Goal: Find specific page/section: Find specific page/section

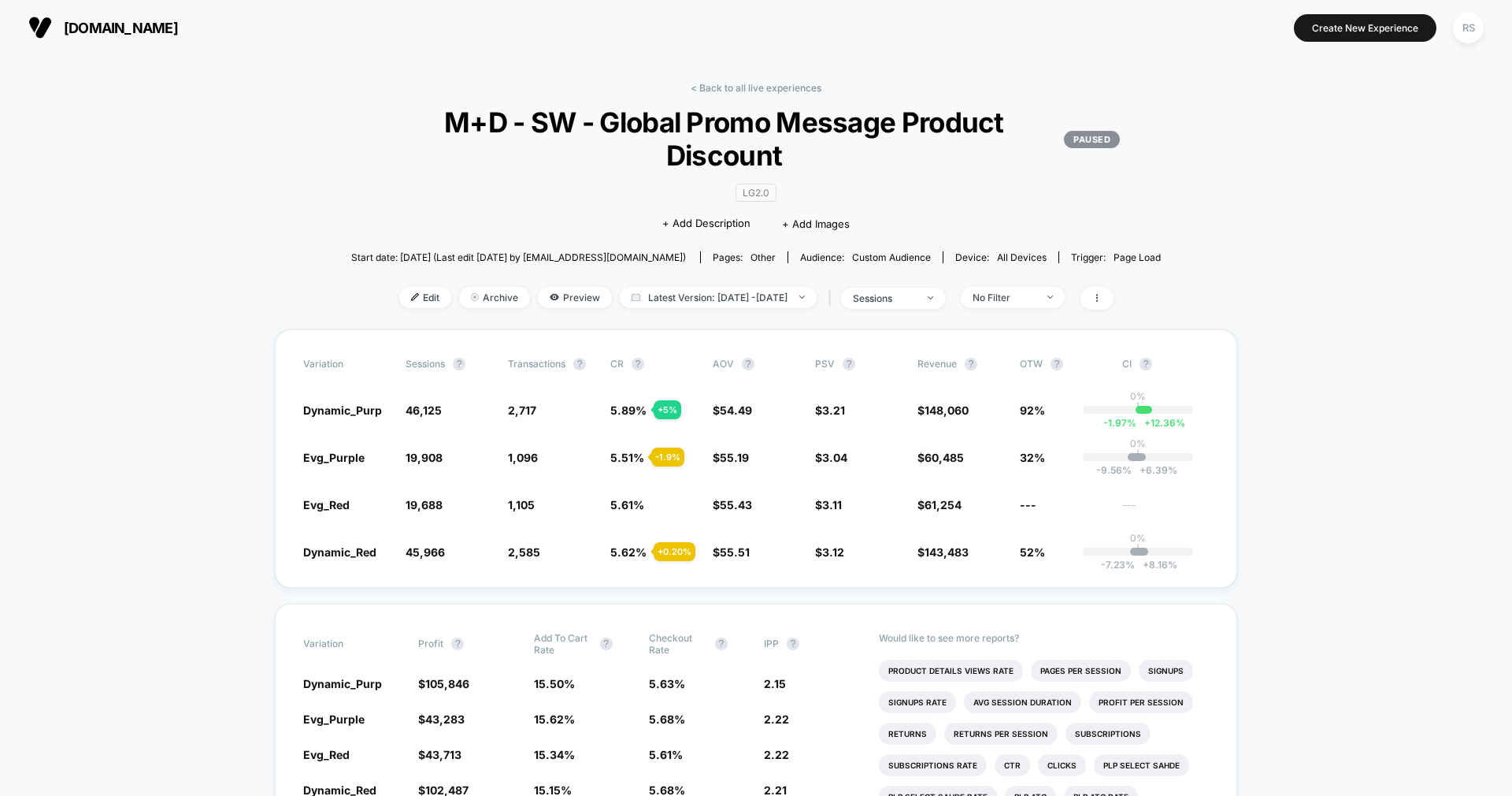
click at [771, 89] on link "< Back to all live experiences" at bounding box center [756, 87] width 131 height 12
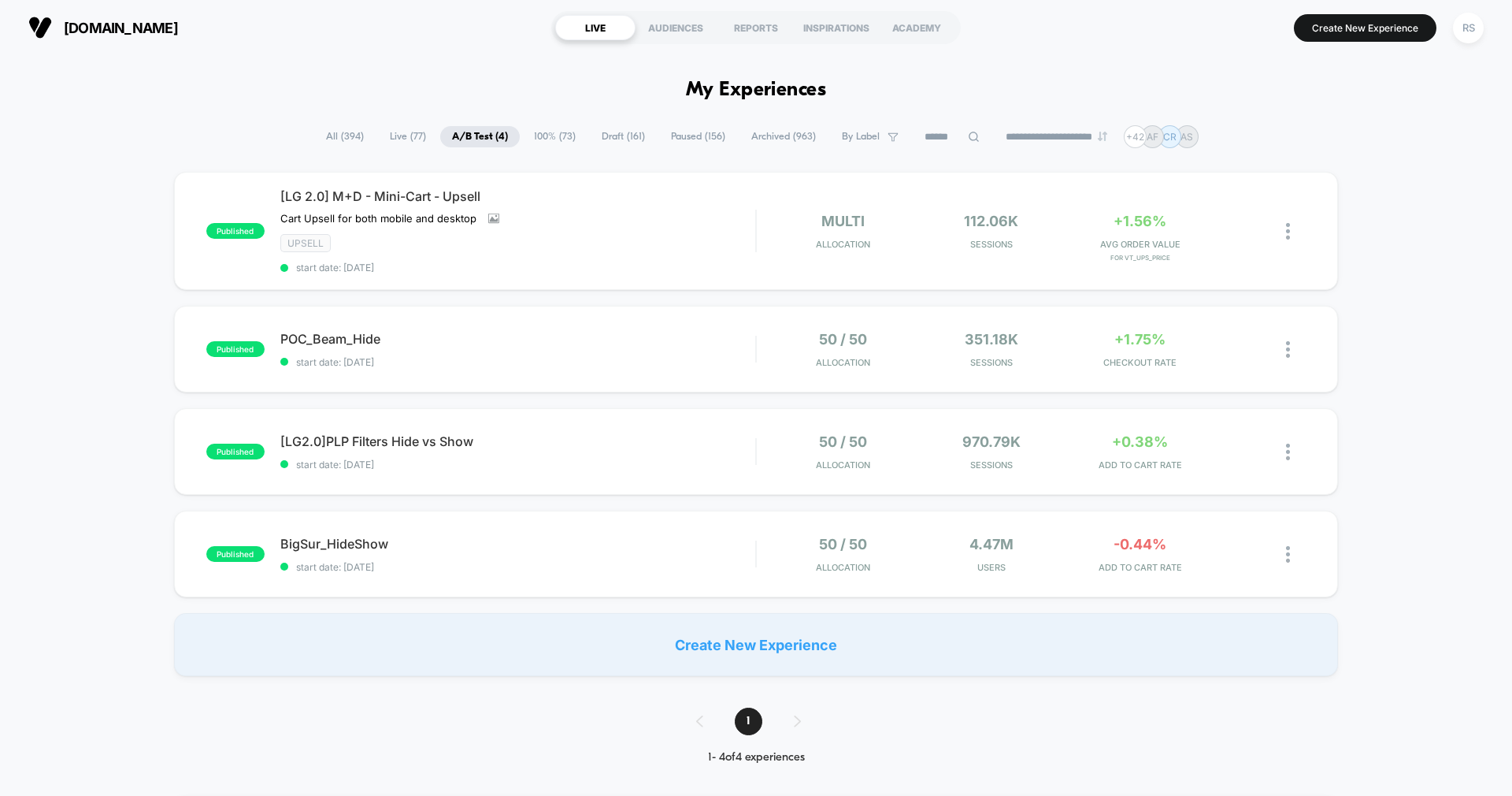
click at [394, 137] on span "Live ( 77 )" at bounding box center [409, 137] width 60 height 21
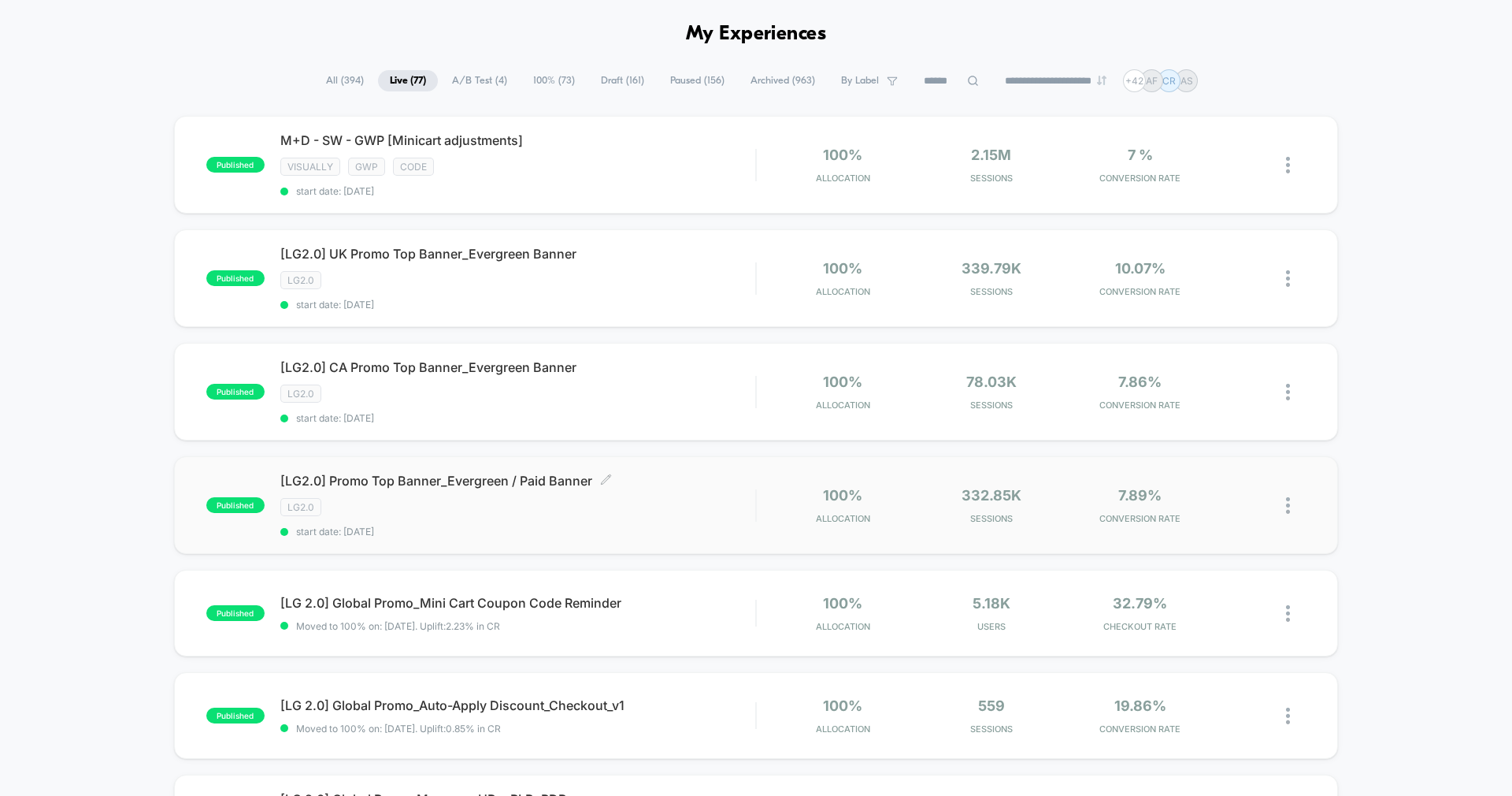
scroll to position [71, 0]
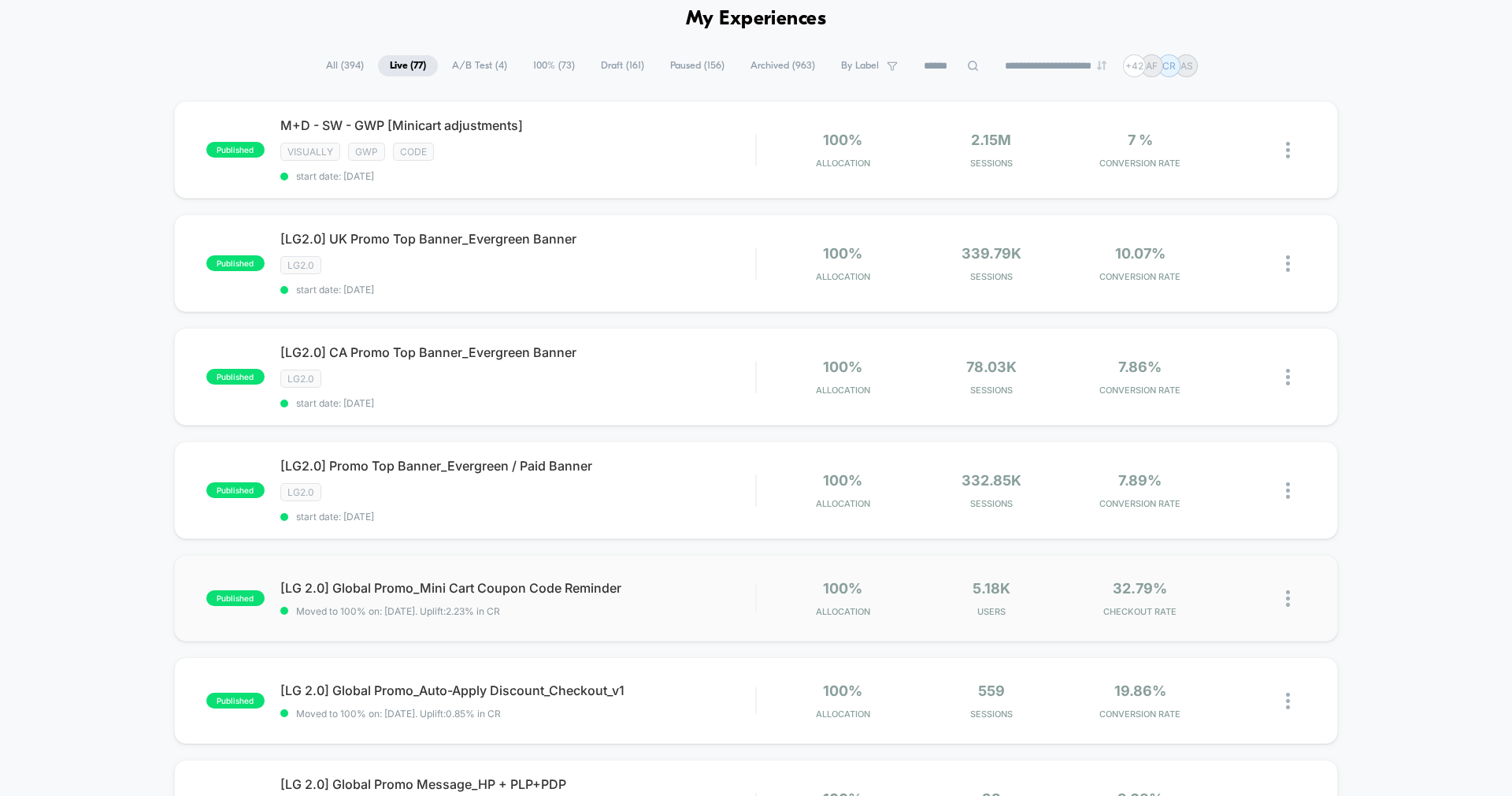
click at [687, 623] on div "published [LG 2.0] Global Promo_Mini Cart Coupon Code Reminder Moved to 100% on…" at bounding box center [756, 598] width 1165 height 87
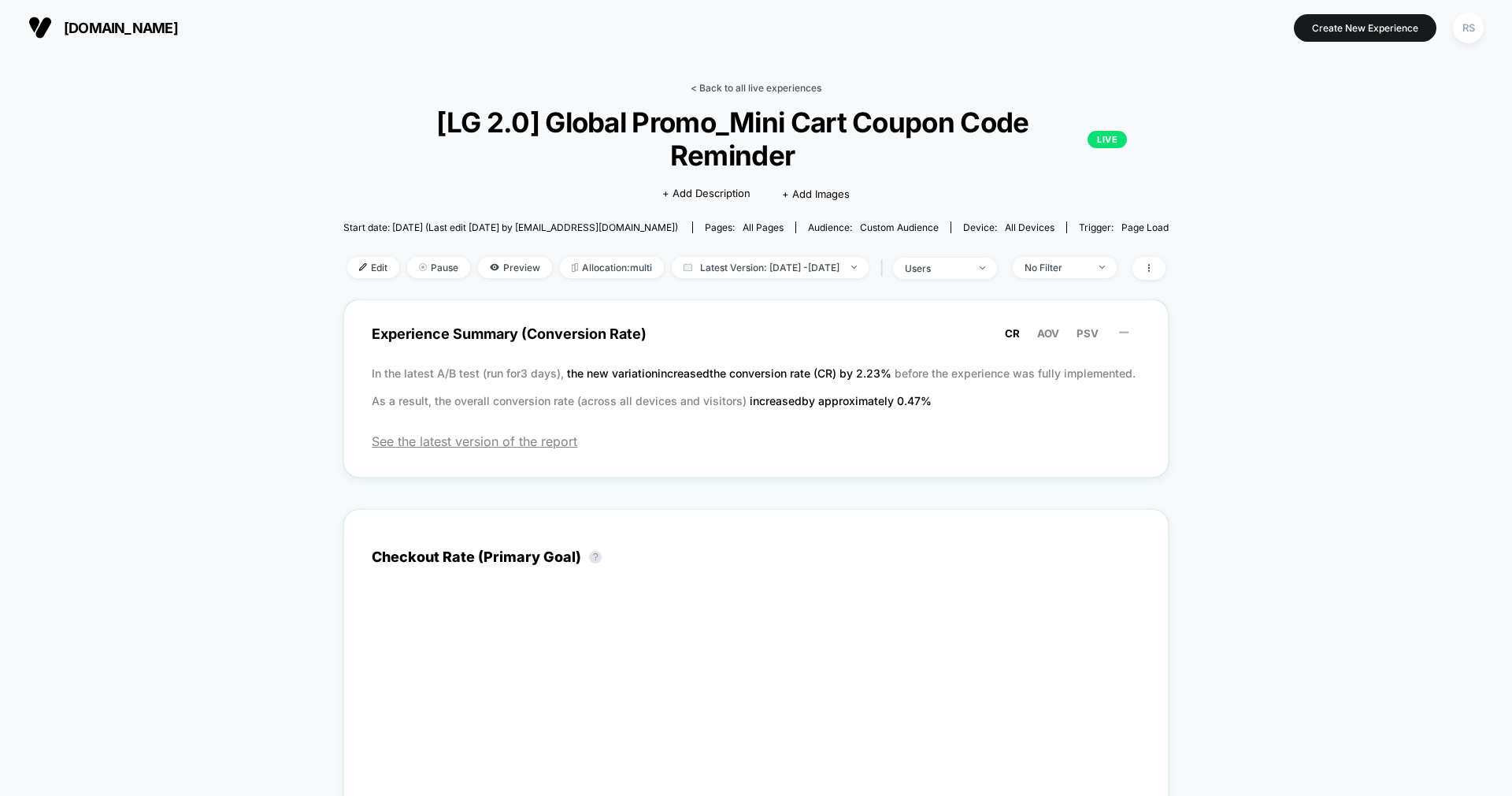
click at [729, 85] on link "< Back to all live experiences" at bounding box center [756, 87] width 131 height 12
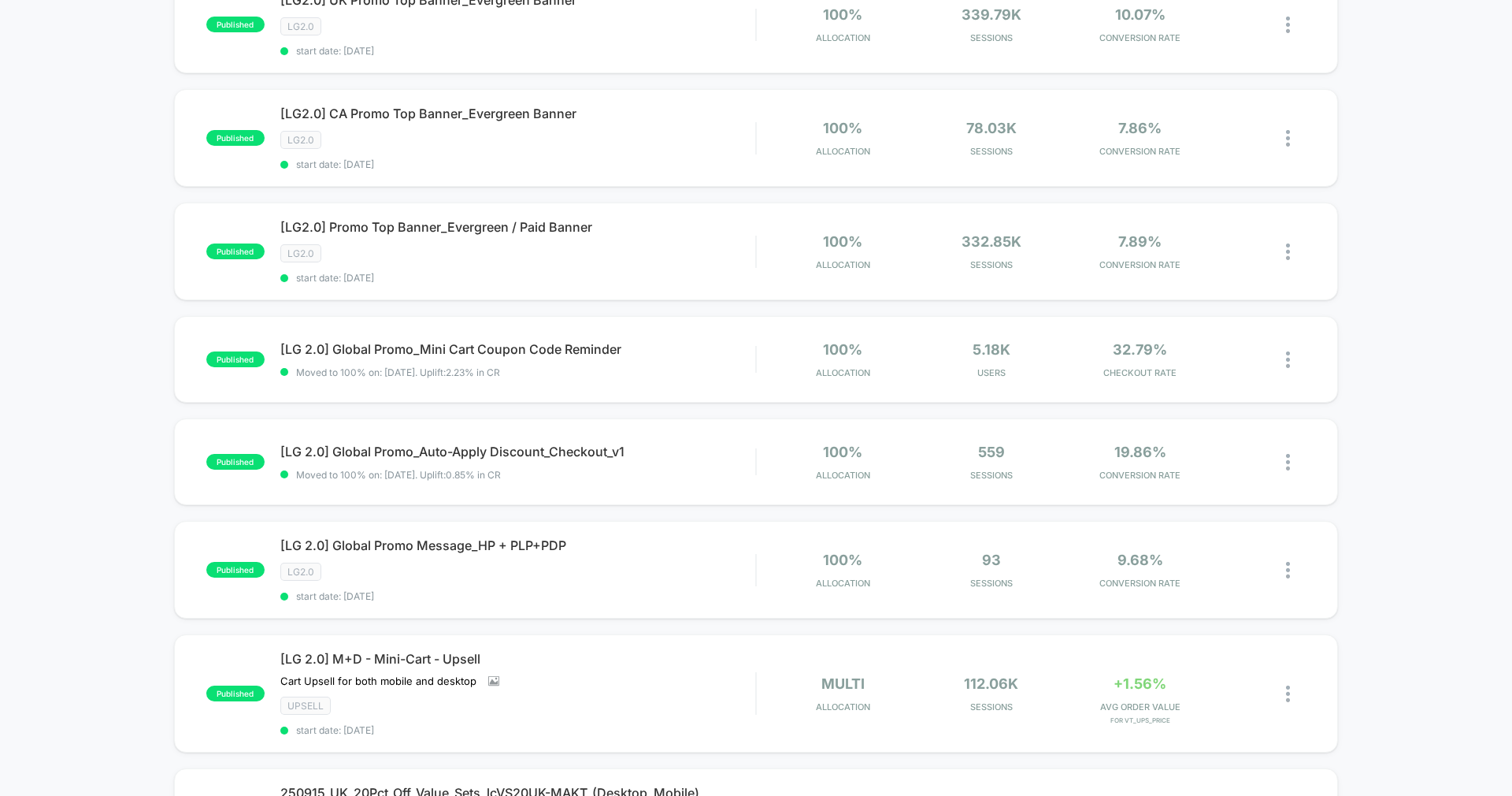
scroll to position [308, 0]
click at [652, 559] on div "[LG 2.0] Global Promo Message_HP + PLP+PDP Click to edit experience details Cli…" at bounding box center [518, 570] width 475 height 65
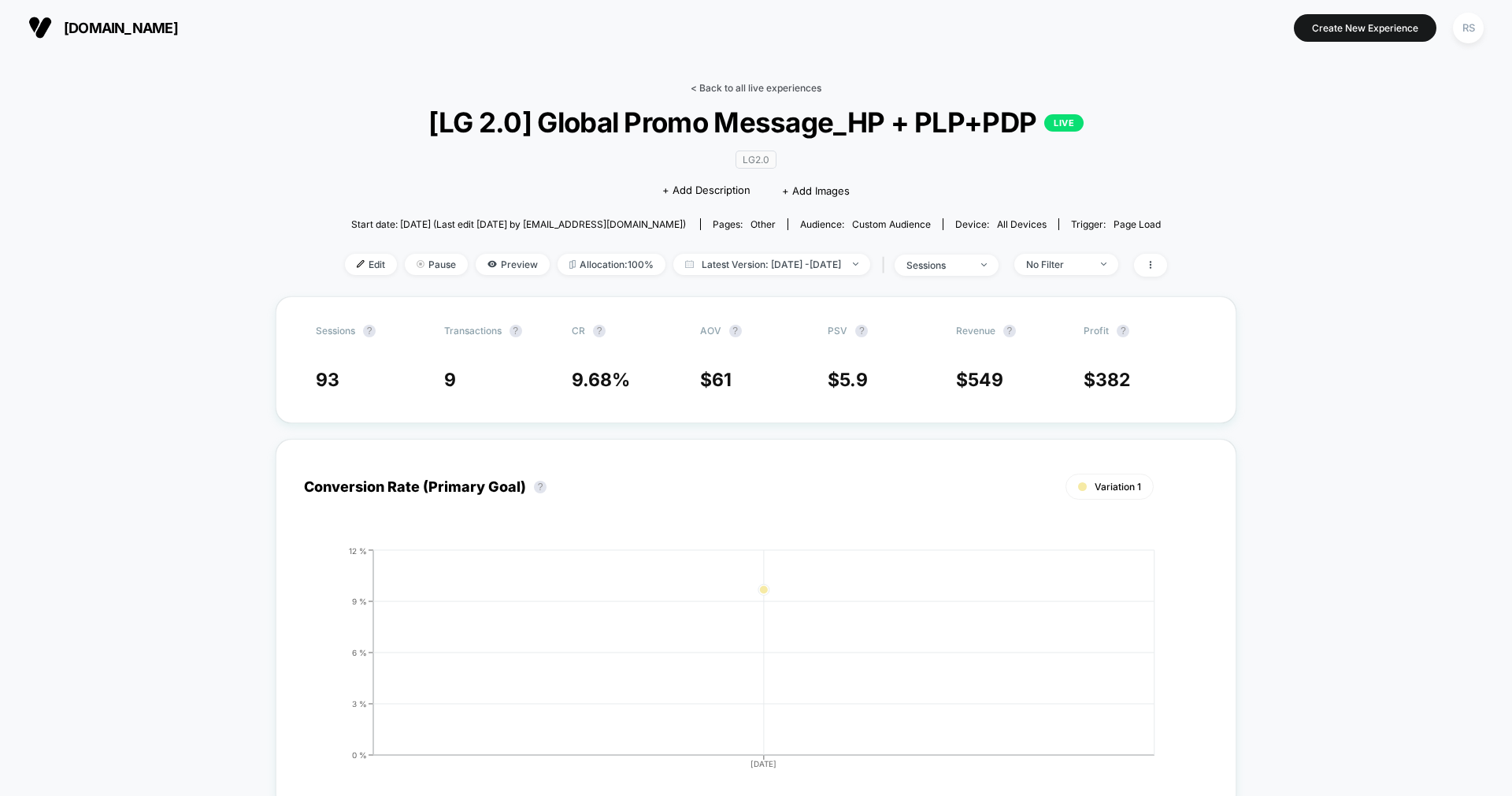
click at [748, 89] on link "< Back to all live experiences" at bounding box center [756, 87] width 131 height 12
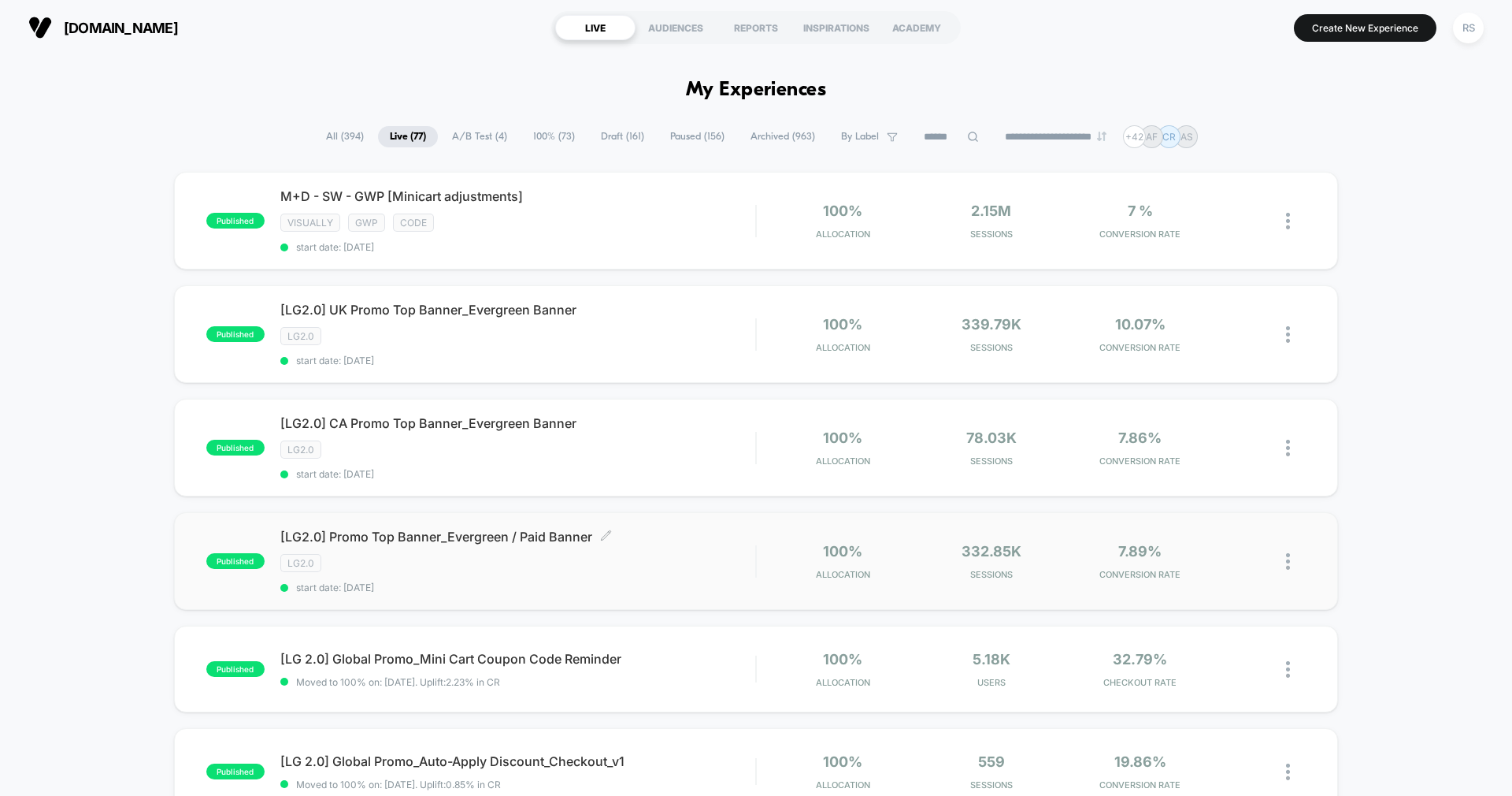
scroll to position [17, 0]
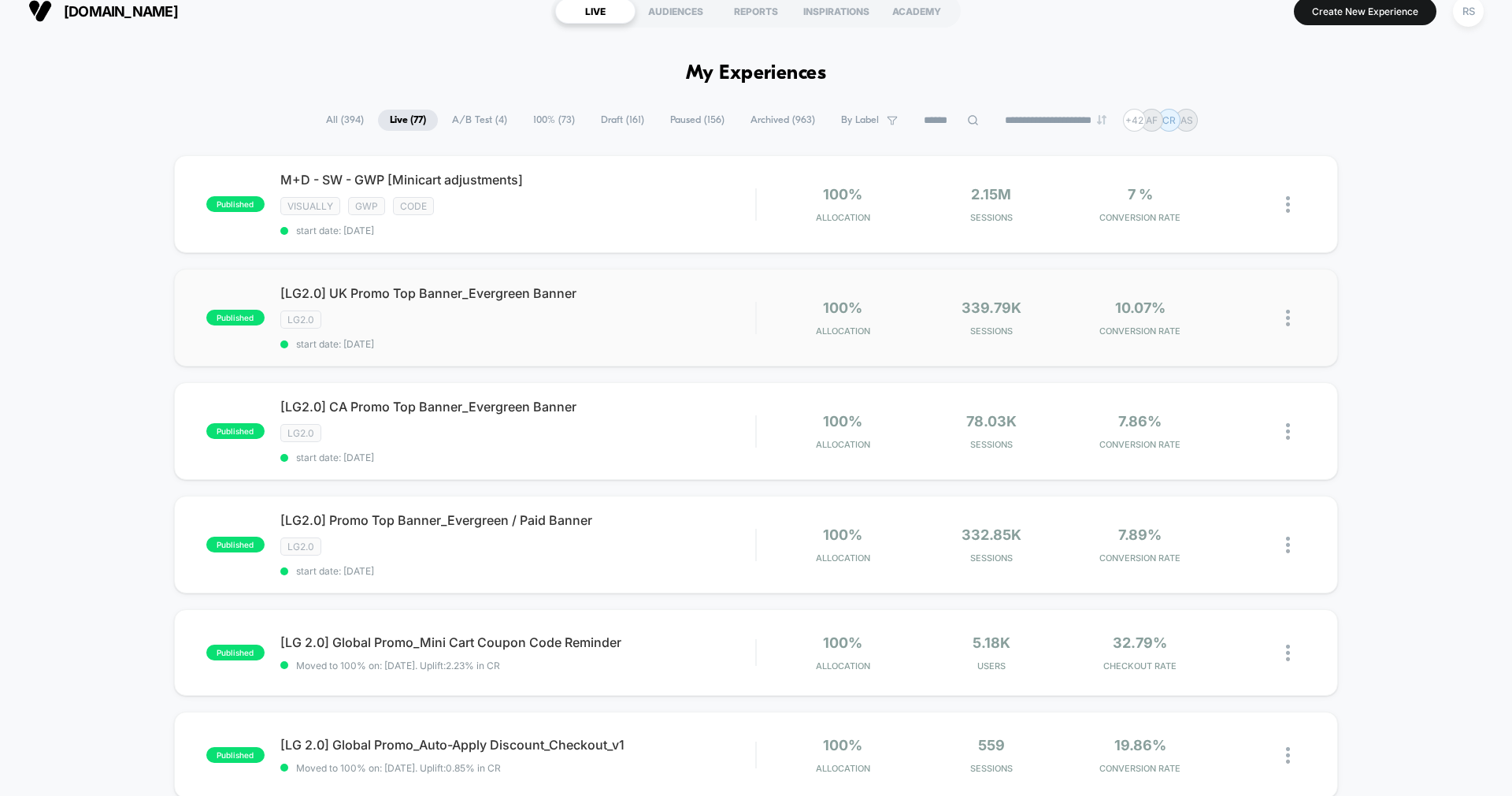
click at [407, 357] on div "published [LG2.0] UK Promo Top Banner_Evergreen Banner LG2.0 start date: 8/11/2…" at bounding box center [756, 317] width 1165 height 98
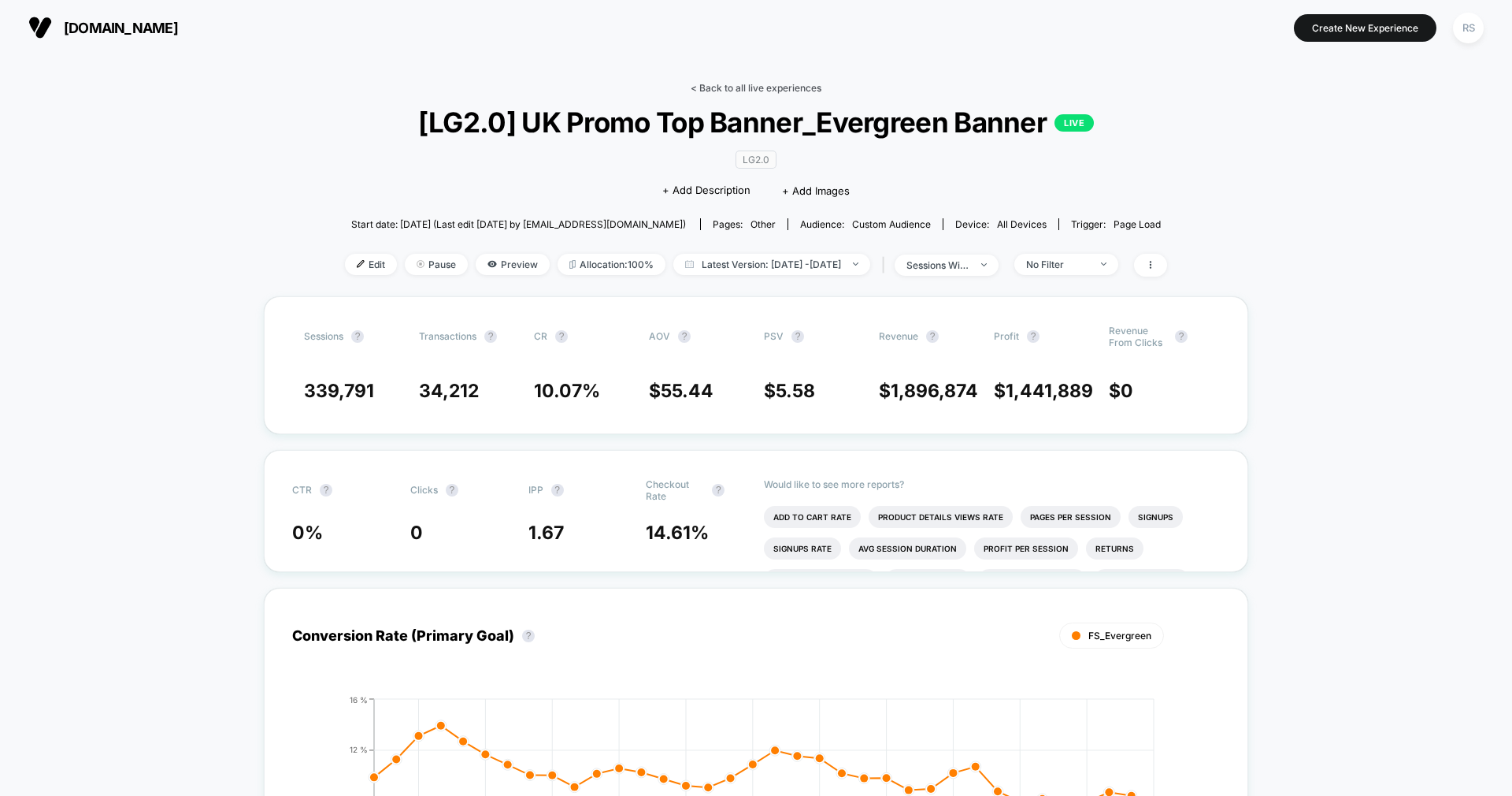
click at [716, 94] on div "< Back to all live experiences [LG2.0] UK Promo Top Banner_Evergreen Banner LIV…" at bounding box center [756, 189] width 822 height 215
click at [717, 84] on link "< Back to all live experiences" at bounding box center [756, 87] width 131 height 12
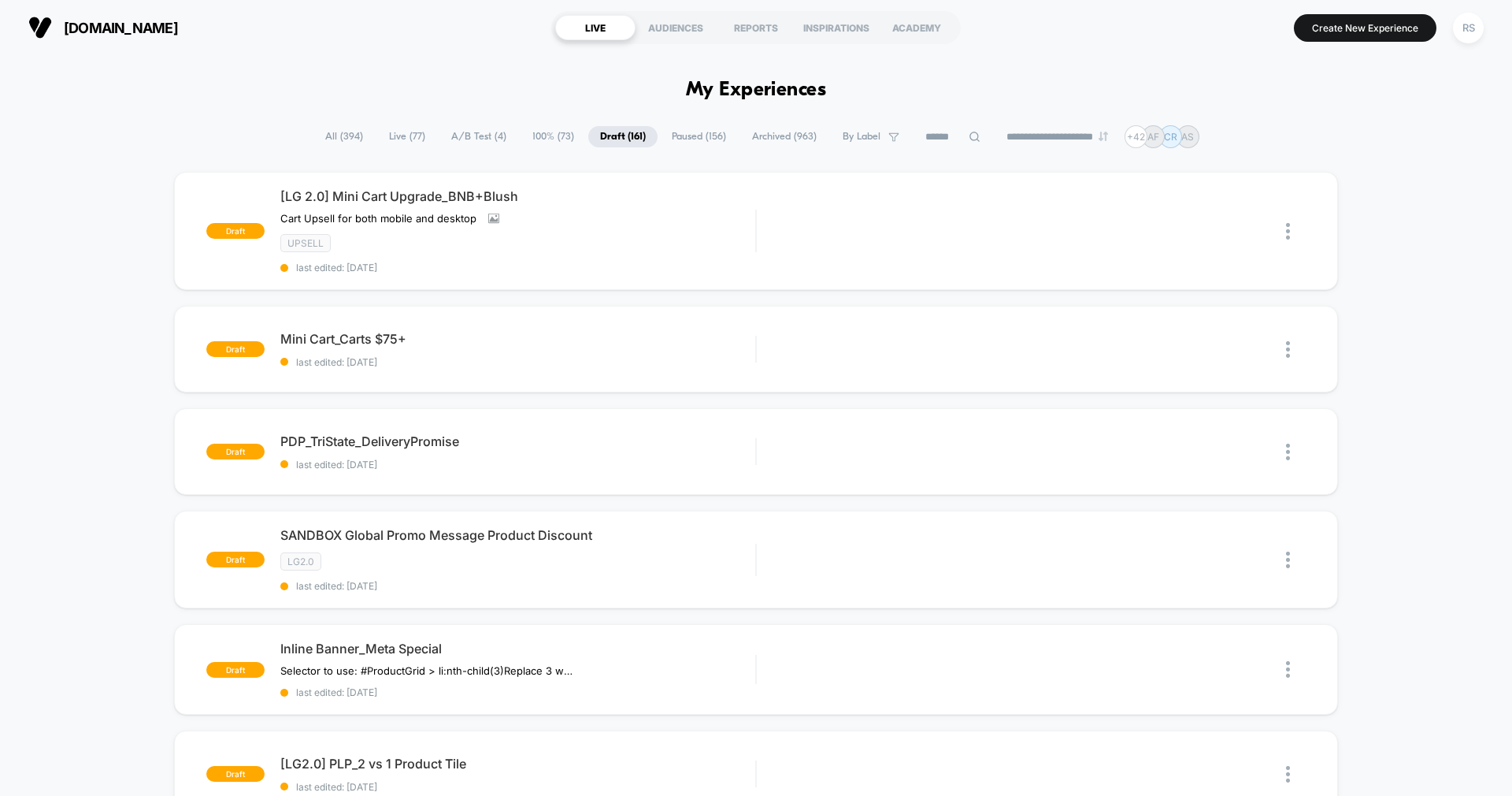
click at [383, 141] on span "Live ( 77 )" at bounding box center [408, 137] width 60 height 21
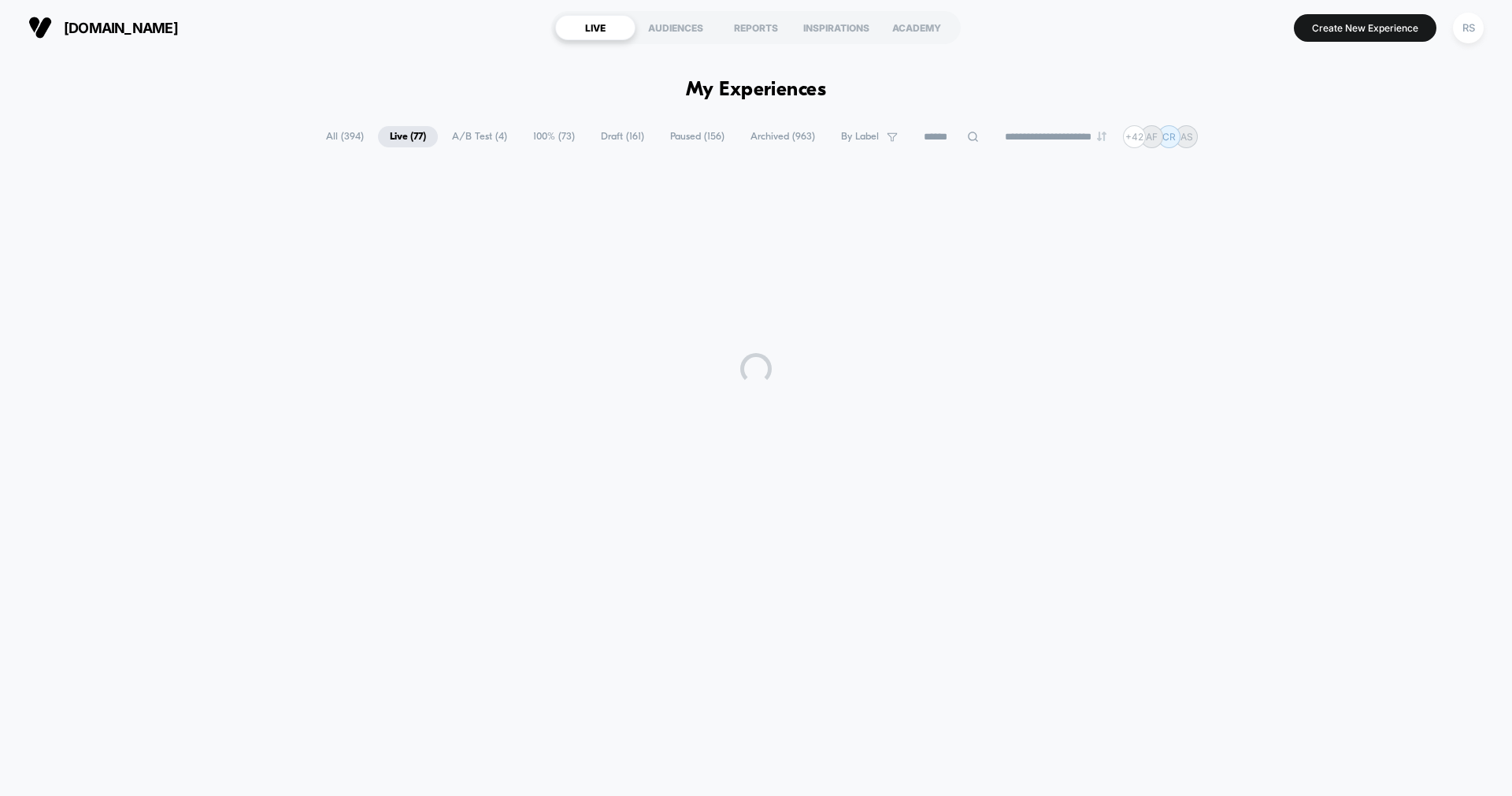
click at [322, 142] on span "All ( 394 )" at bounding box center [345, 137] width 61 height 21
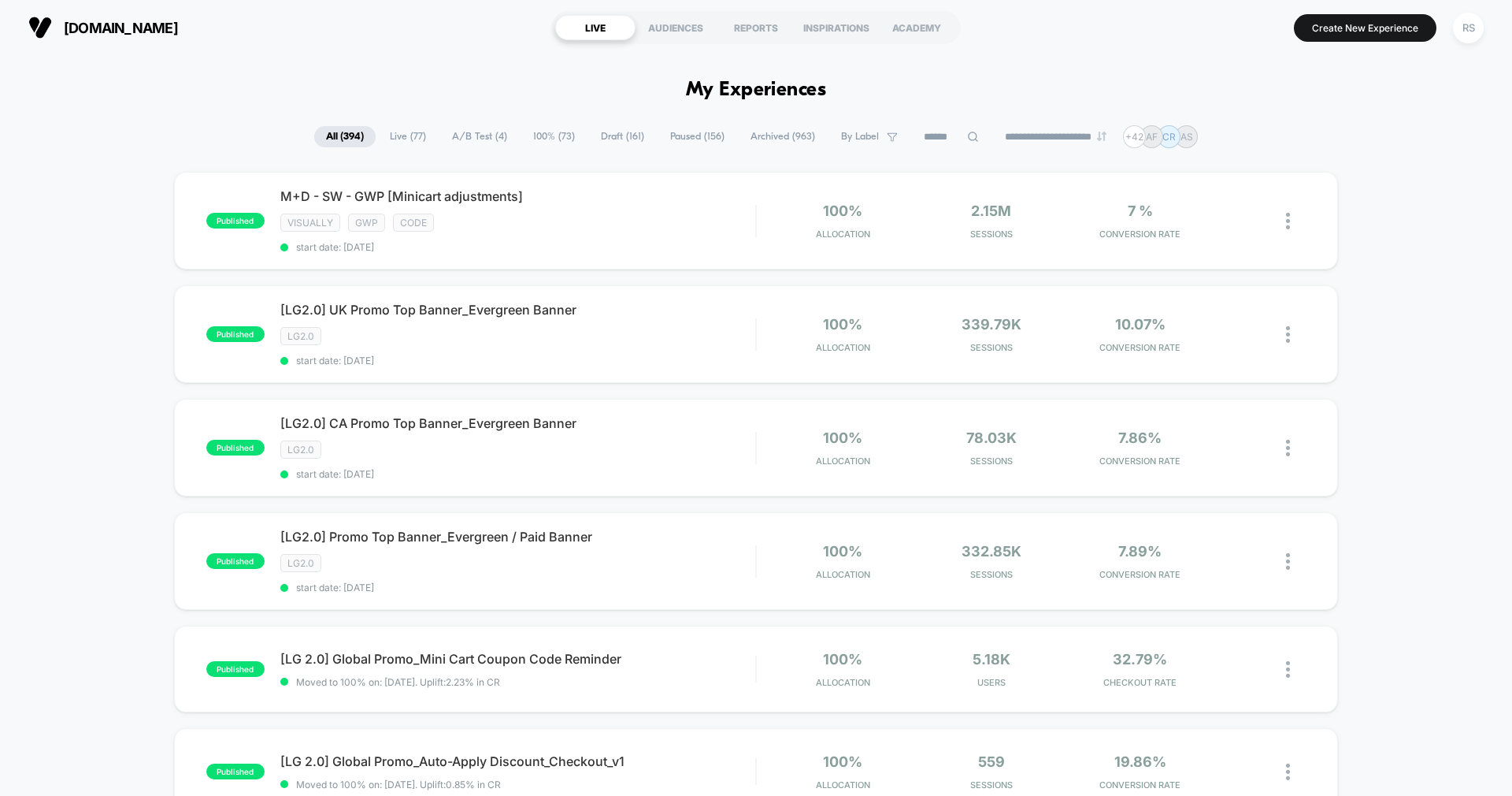
click at [478, 140] on span "A/B Test ( 4 )" at bounding box center [479, 137] width 79 height 21
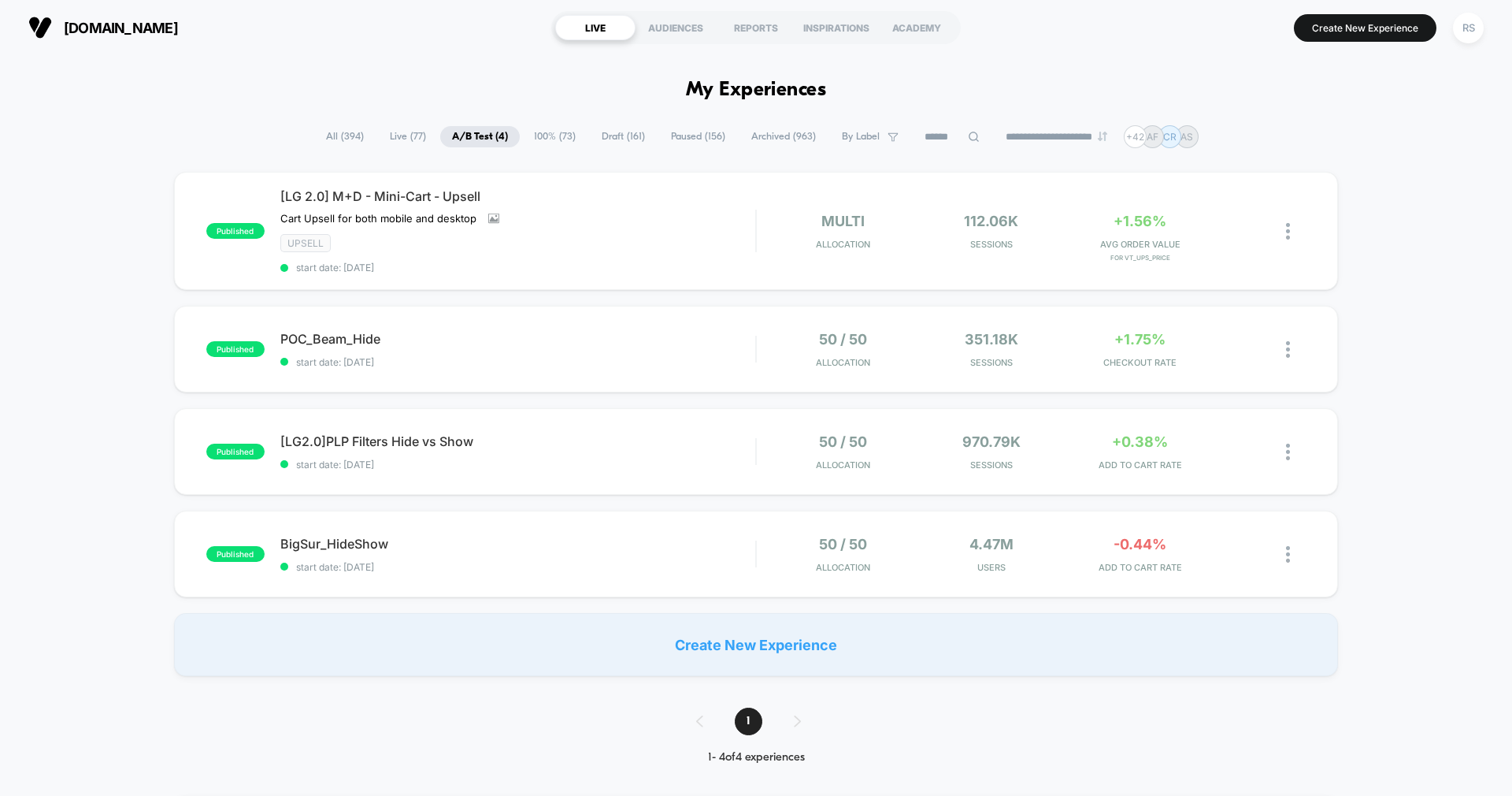
click at [352, 141] on span "All ( 394 )" at bounding box center [345, 137] width 61 height 21
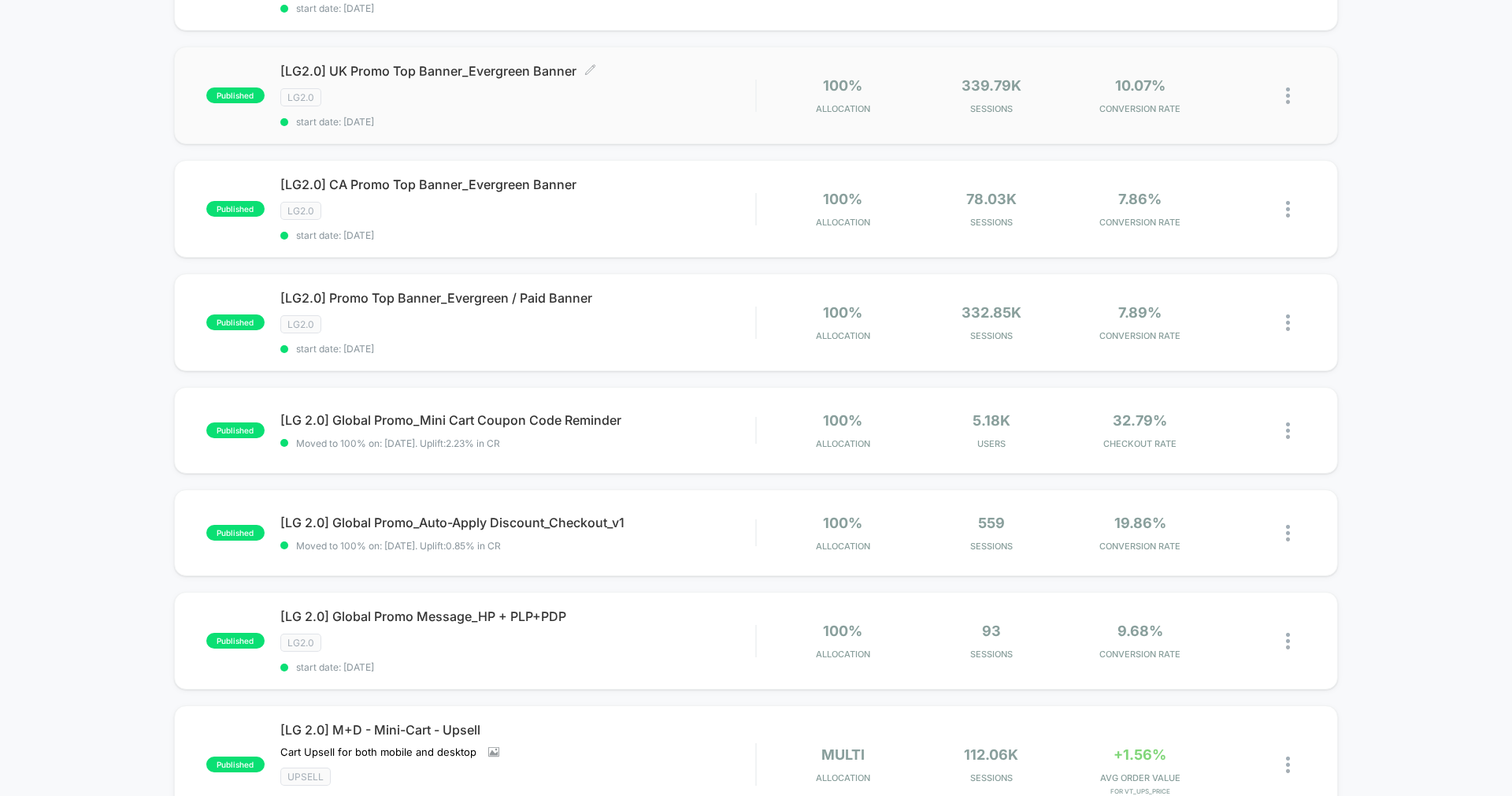
scroll to position [293, 0]
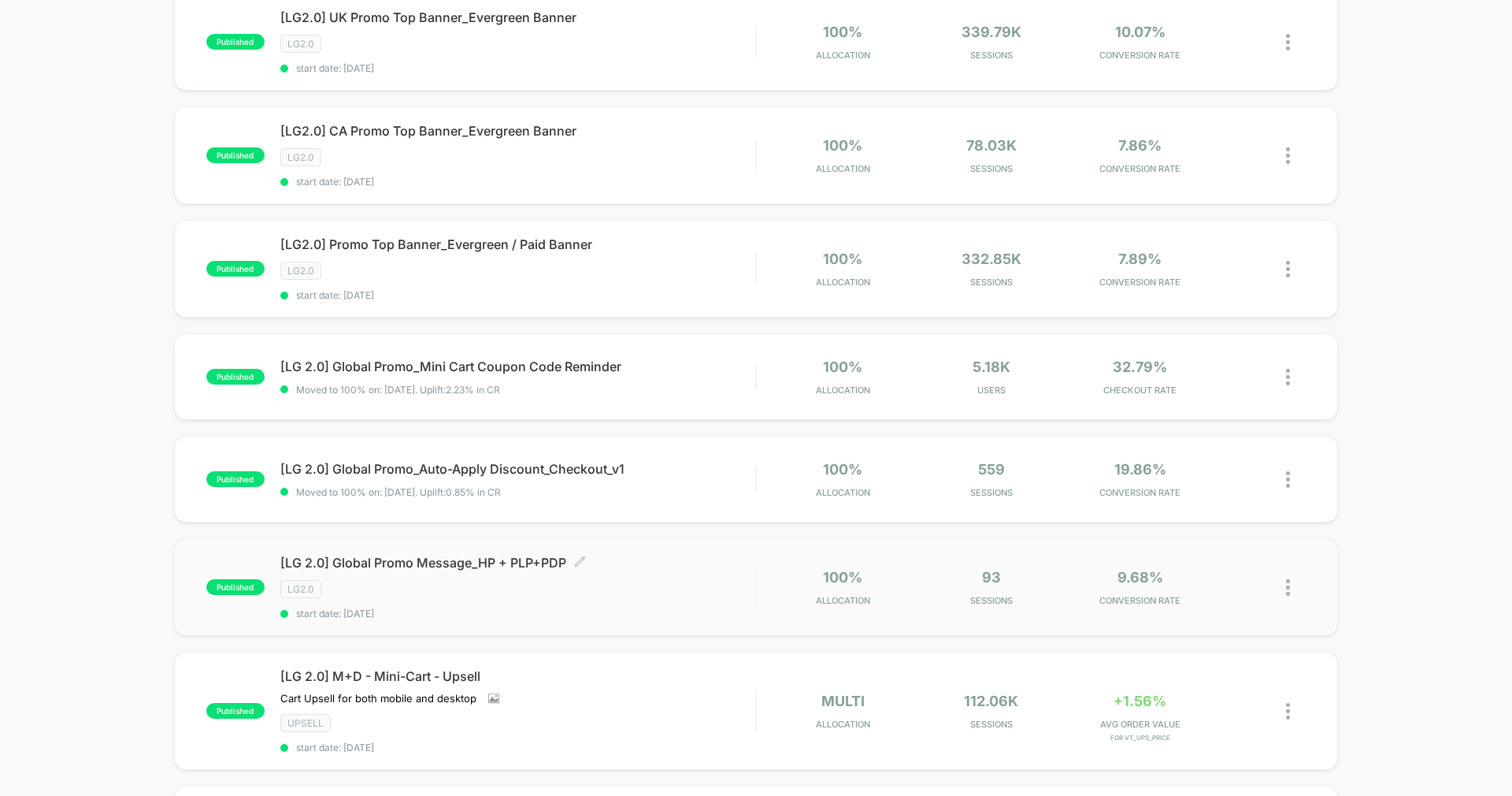
click at [526, 607] on span "start date: 9/15/2025" at bounding box center [518, 613] width 475 height 12
